Goal: Transaction & Acquisition: Purchase product/service

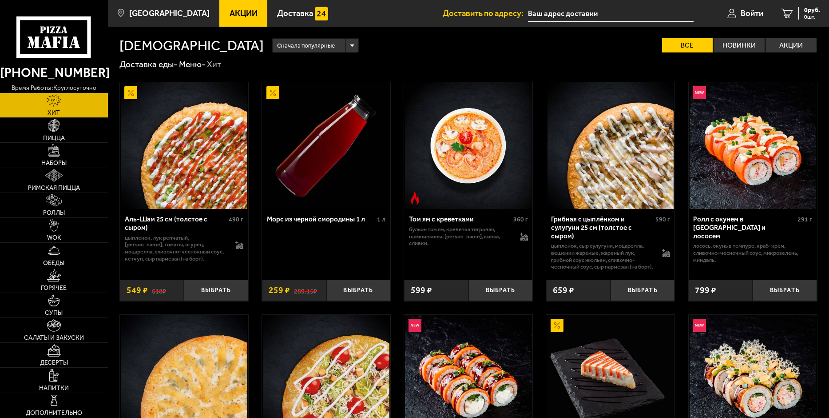
type input "[STREET_ADDRESS]"
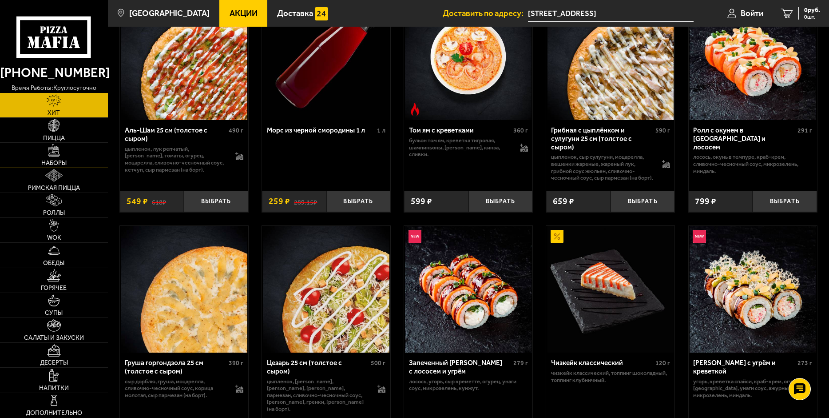
click at [48, 158] on link "Наборы" at bounding box center [54, 155] width 108 height 24
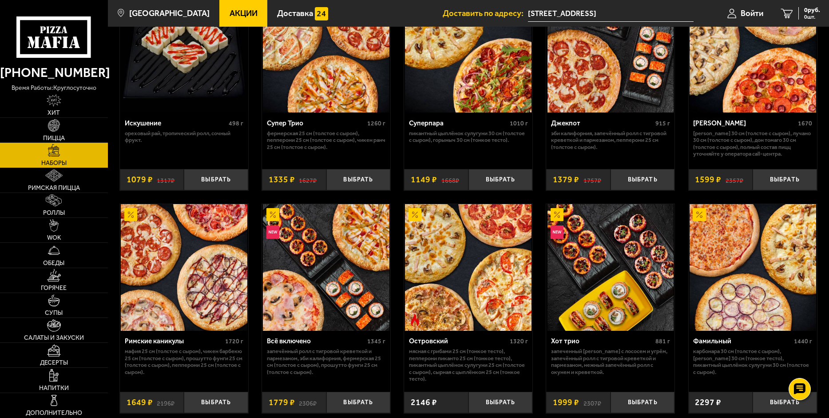
scroll to position [533, 0]
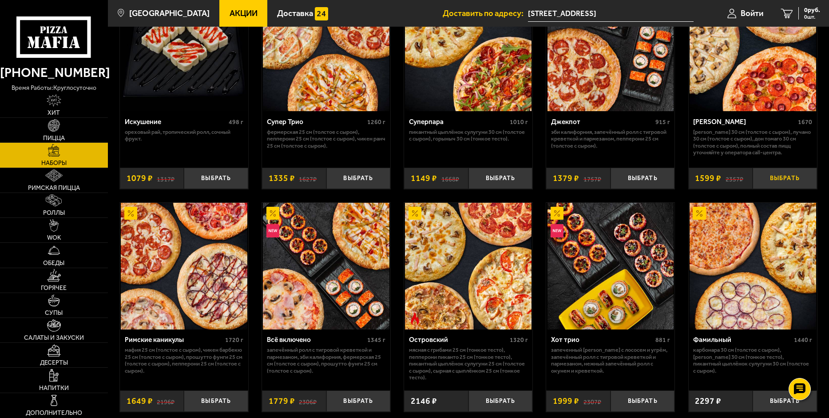
click at [782, 175] on button "Выбрать" at bounding box center [785, 177] width 64 height 21
click at [210, 403] on button "Выбрать" at bounding box center [216, 400] width 64 height 21
click at [358, 178] on button "Выбрать" at bounding box center [358, 177] width 64 height 21
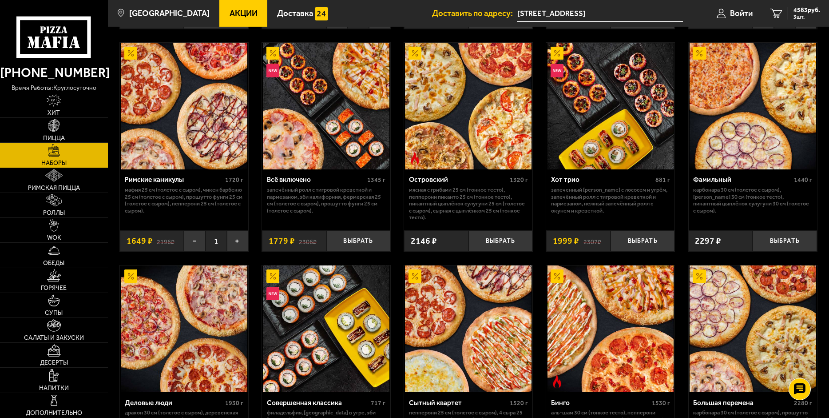
scroll to position [573, 0]
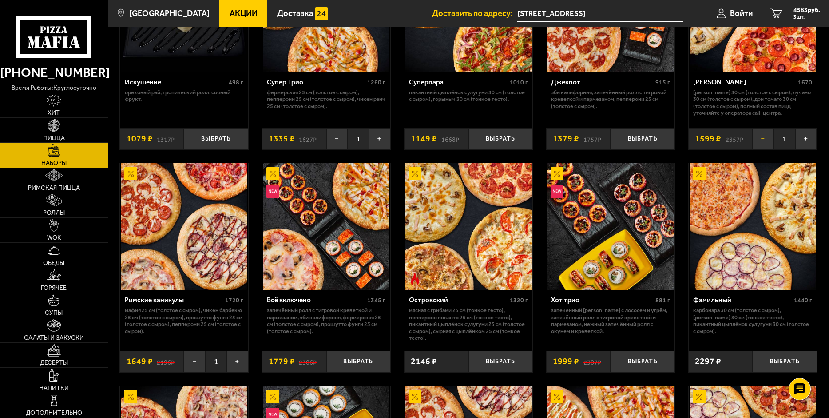
click at [761, 140] on button "−" at bounding box center [763, 138] width 21 height 21
click at [191, 365] on button "−" at bounding box center [194, 360] width 21 height 21
click at [335, 140] on button "−" at bounding box center [336, 138] width 21 height 21
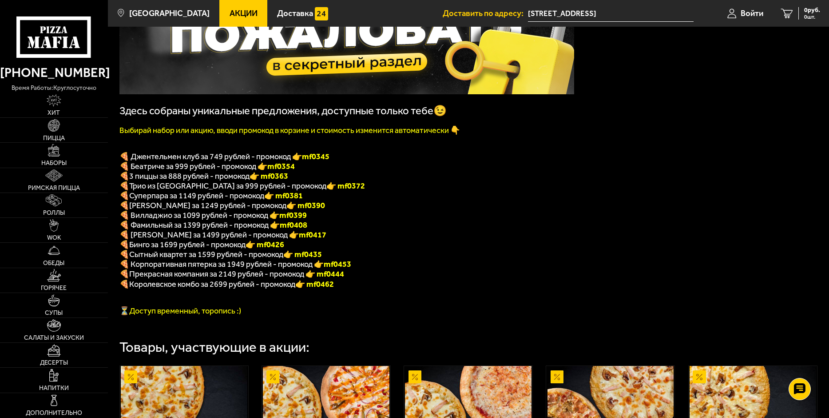
scroll to position [117, 0]
